Goal: Task Accomplishment & Management: Manage account settings

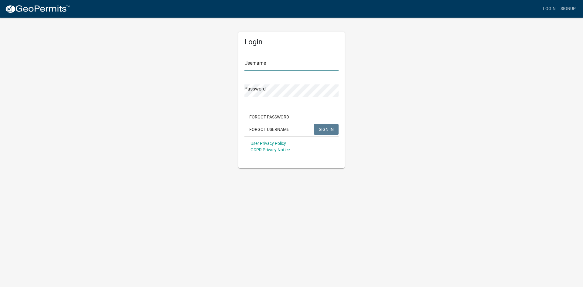
click at [265, 69] on input "Username" at bounding box center [291, 65] width 94 height 12
type input "amvoght"
click at [314, 124] on button "SIGN IN" at bounding box center [326, 129] width 25 height 11
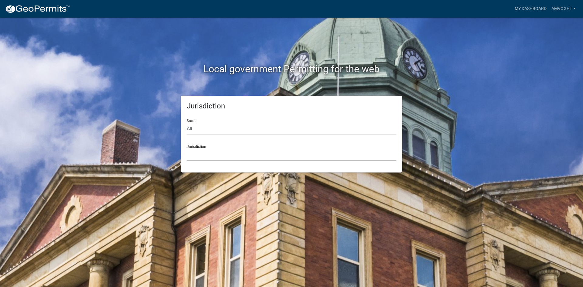
click at [263, 122] on div "State All [US_STATE] [US_STATE] [US_STATE] [US_STATE] [US_STATE] [US_STATE] [US…" at bounding box center [291, 124] width 209 height 21
click at [533, 8] on link "My Dashboard" at bounding box center [530, 9] width 37 height 12
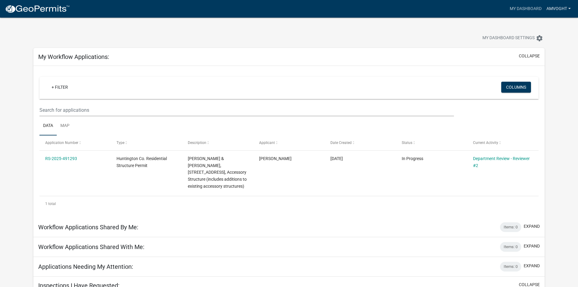
click at [565, 6] on link "amvoght" at bounding box center [558, 9] width 29 height 12
click at [545, 46] on link "Logout" at bounding box center [549, 44] width 49 height 15
